Goal: Answer question/provide support

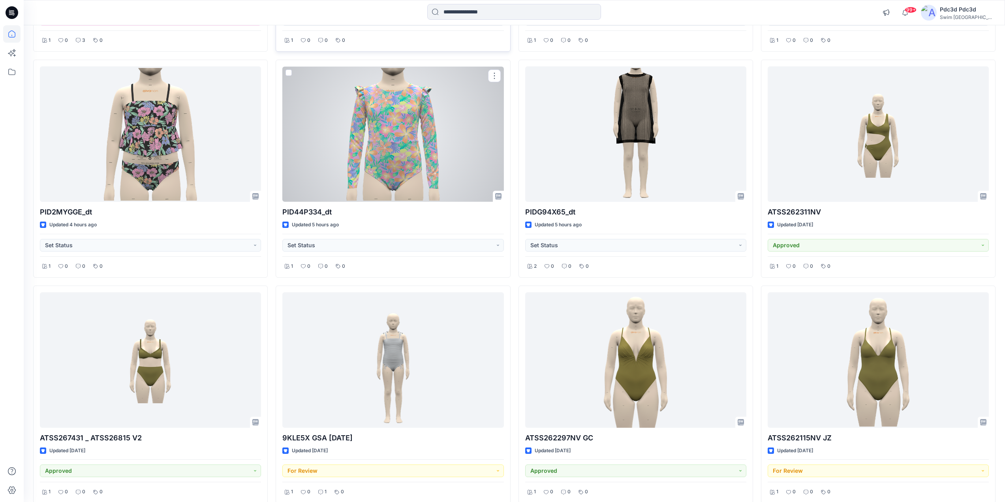
scroll to position [316, 0]
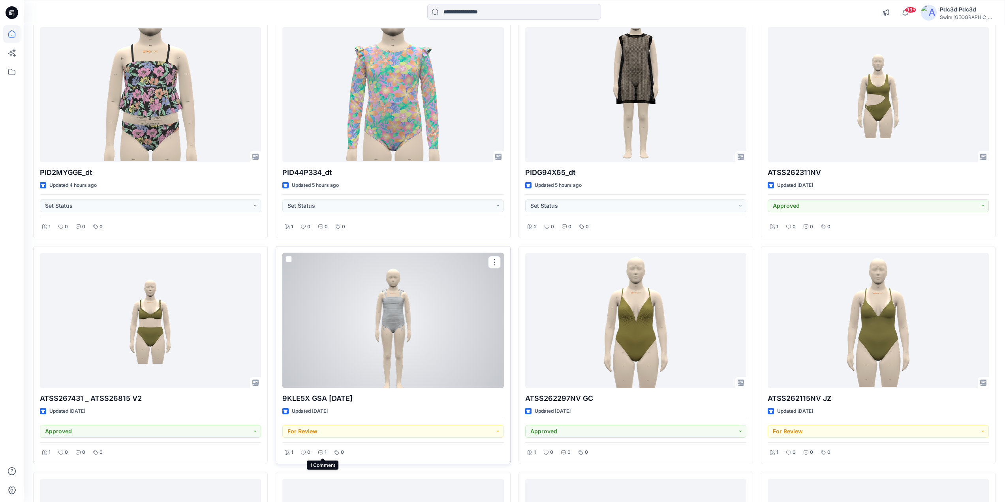
click at [323, 451] on div "1" at bounding box center [322, 452] width 13 height 10
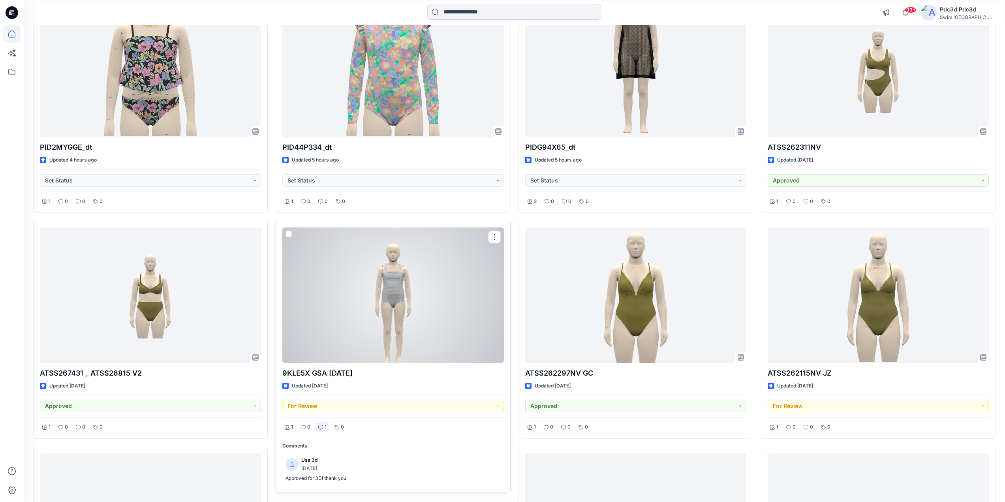
scroll to position [356, 0]
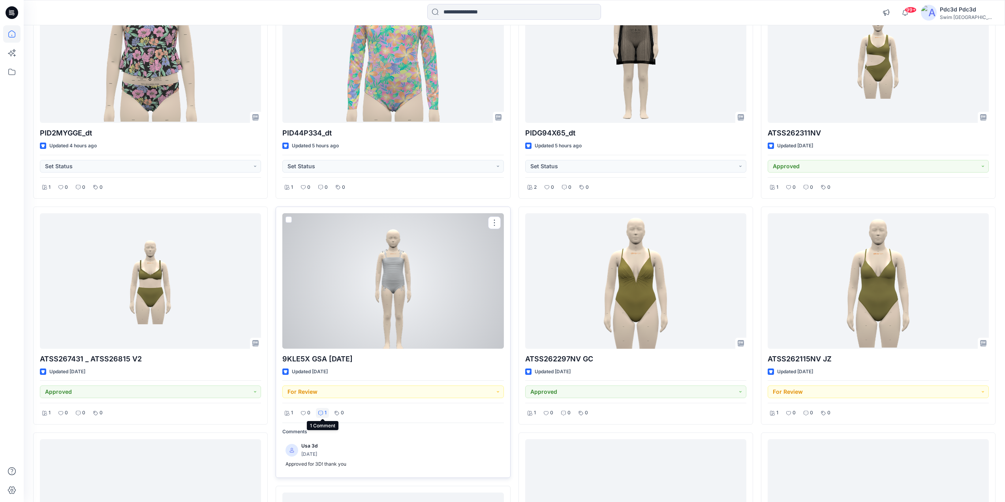
click at [324, 412] on p "1" at bounding box center [325, 413] width 2 height 8
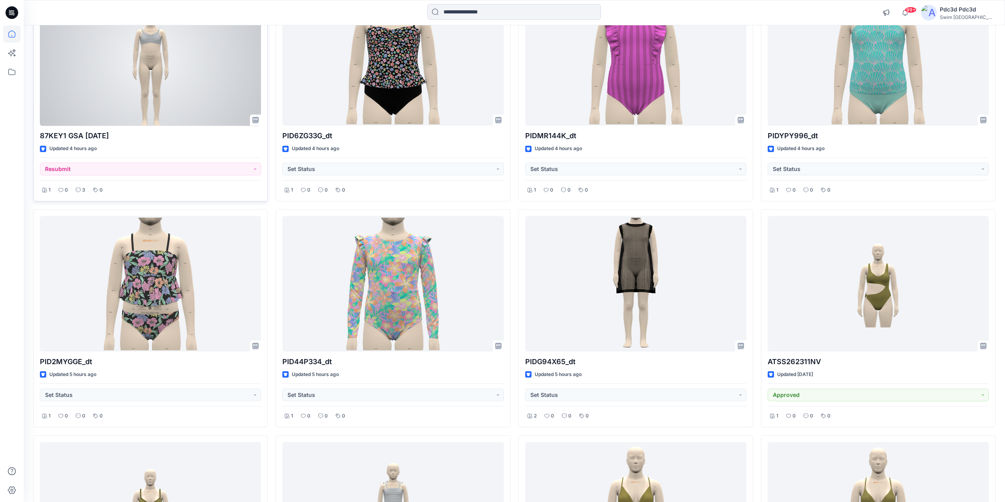
scroll to position [119, 0]
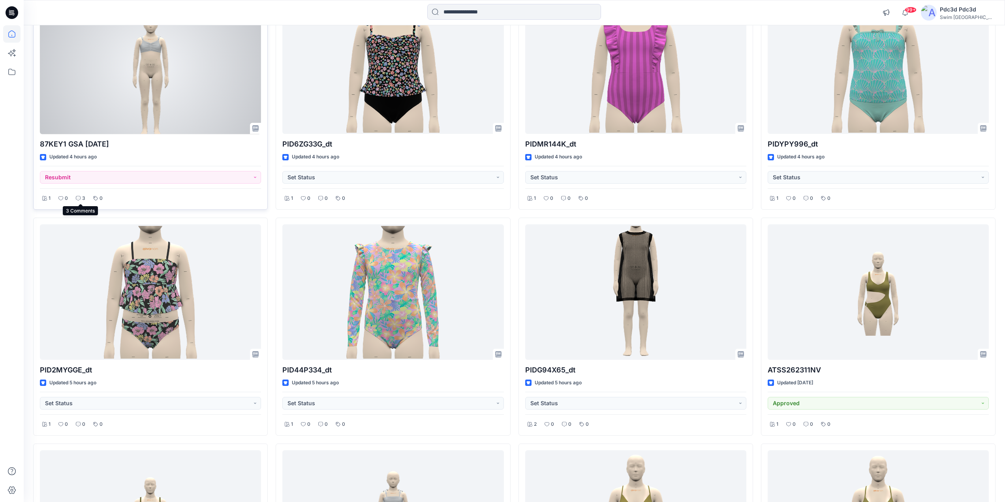
click at [82, 200] on p "3" at bounding box center [83, 198] width 3 height 8
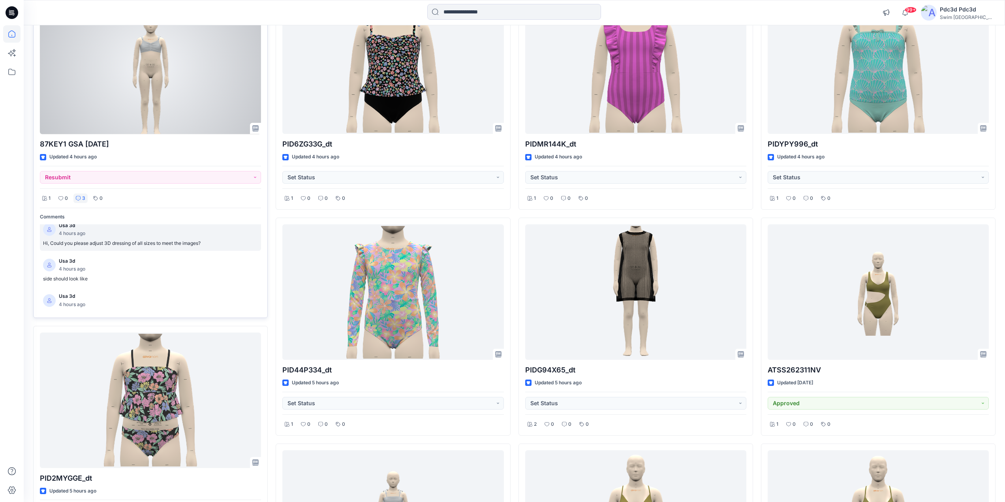
scroll to position [0, 0]
click at [76, 201] on icon at bounding box center [78, 198] width 5 height 5
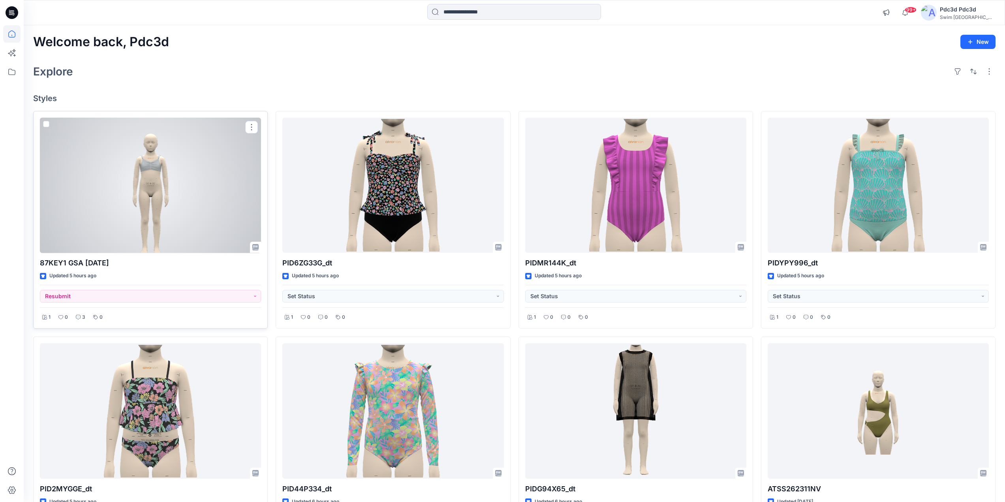
click at [160, 191] on div at bounding box center [150, 185] width 221 height 135
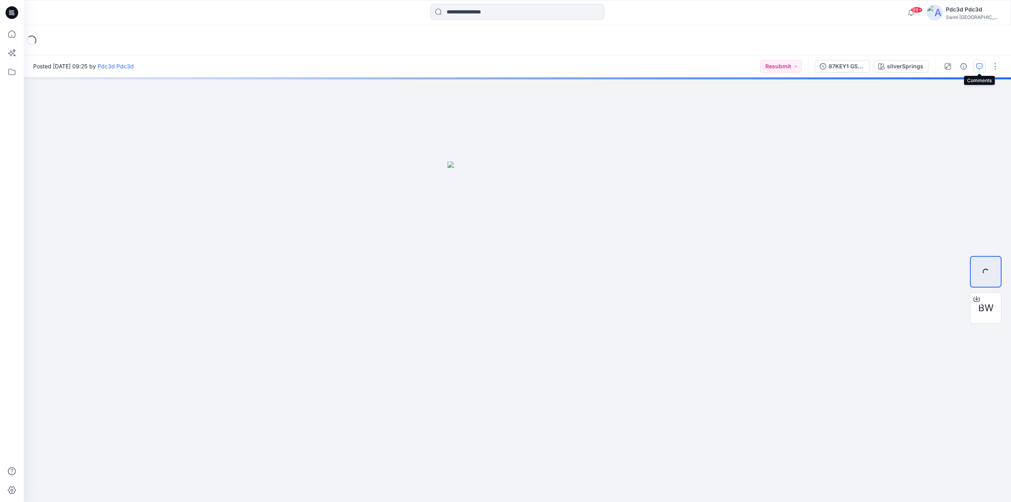
click at [978, 66] on icon "button" at bounding box center [979, 66] width 6 height 6
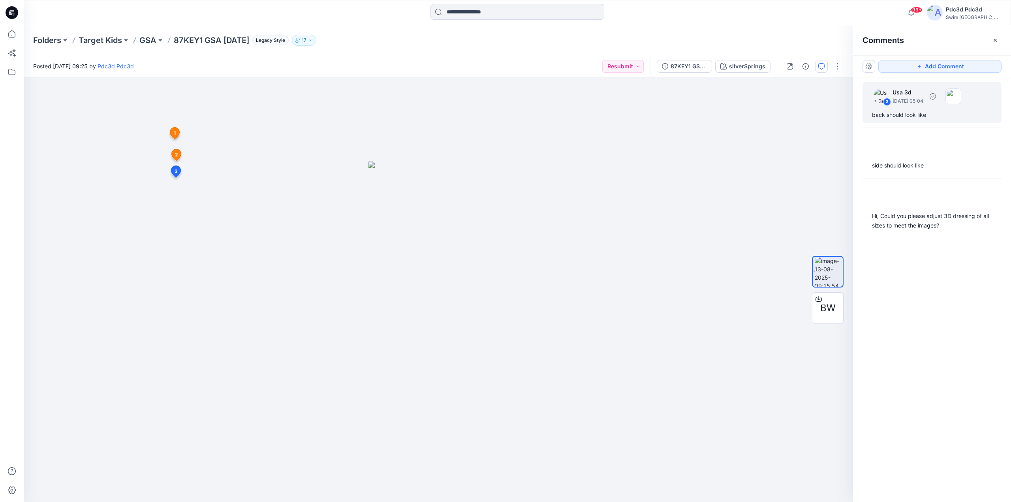
click at [911, 116] on div "back should look like" at bounding box center [932, 114] width 120 height 9
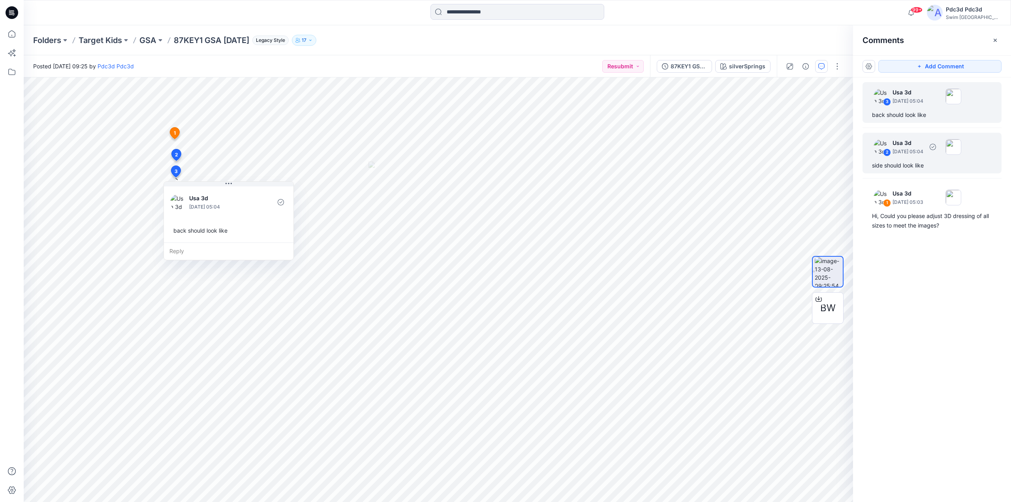
click at [904, 173] on div "2 Usa 3d [DATE] 05:04 side should look like" at bounding box center [931, 153] width 139 height 41
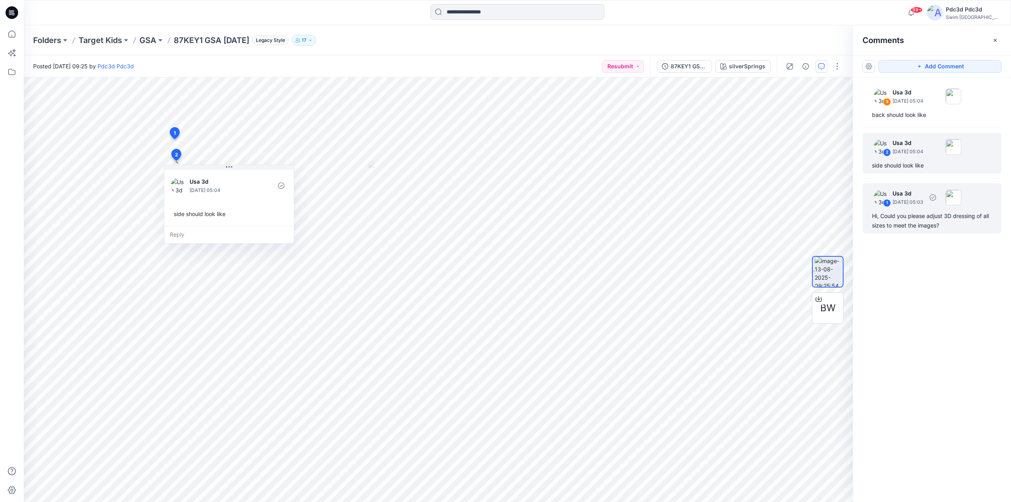
click at [921, 216] on div "Hi, Could you please adjust 3D dressing of all sizes to meet the images?" at bounding box center [932, 220] width 120 height 19
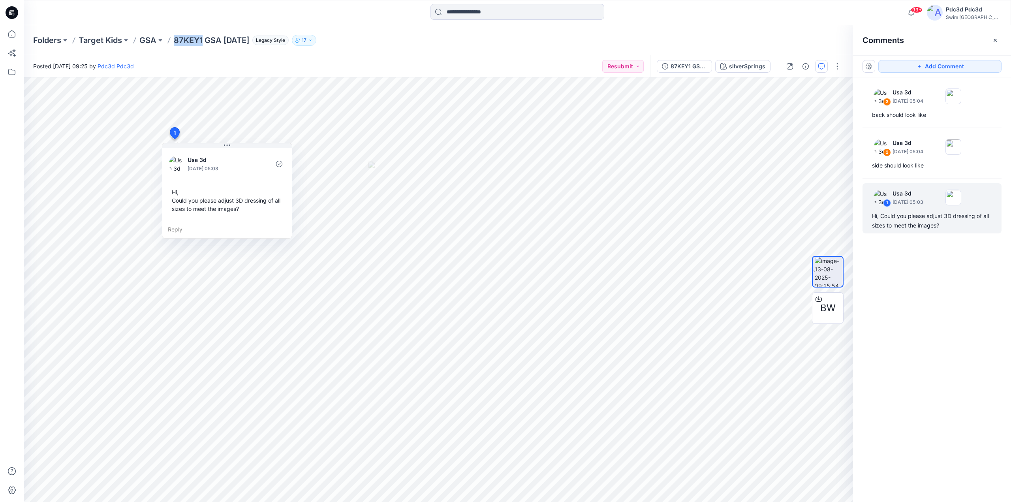
drag, startPoint x: 203, startPoint y: 41, endPoint x: 174, endPoint y: 43, distance: 28.4
click at [174, 43] on p "87KEY1 GSA [DATE]" at bounding box center [211, 40] width 75 height 11
copy p "87KEY1"
